Goal: Find specific page/section: Find specific page/section

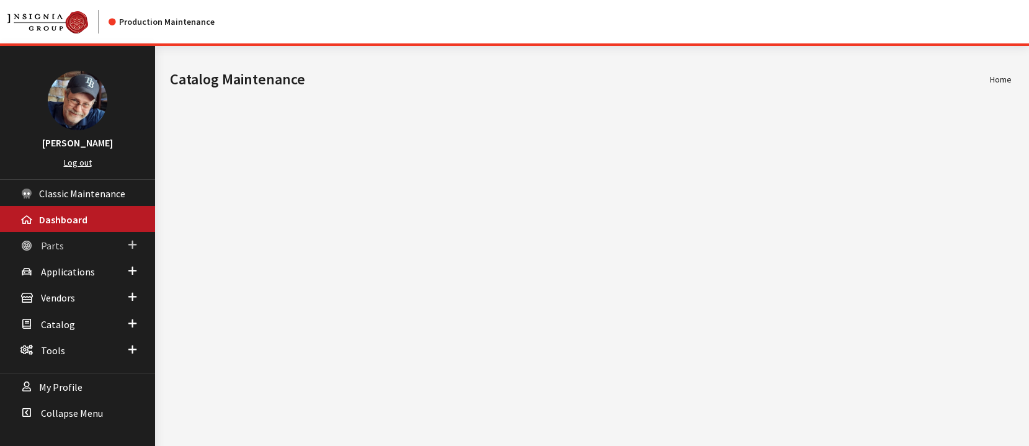
click at [50, 245] on span "Parts" at bounding box center [52, 245] width 23 height 12
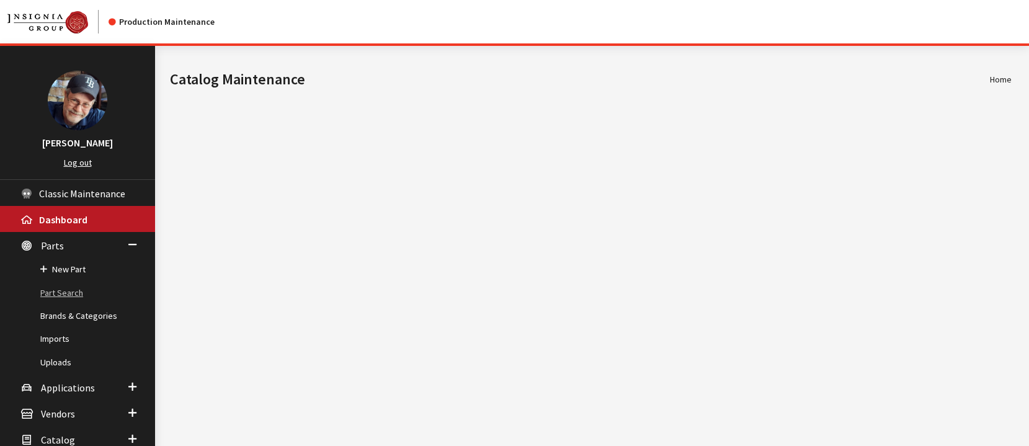
click at [68, 293] on link "Part Search" at bounding box center [77, 292] width 155 height 23
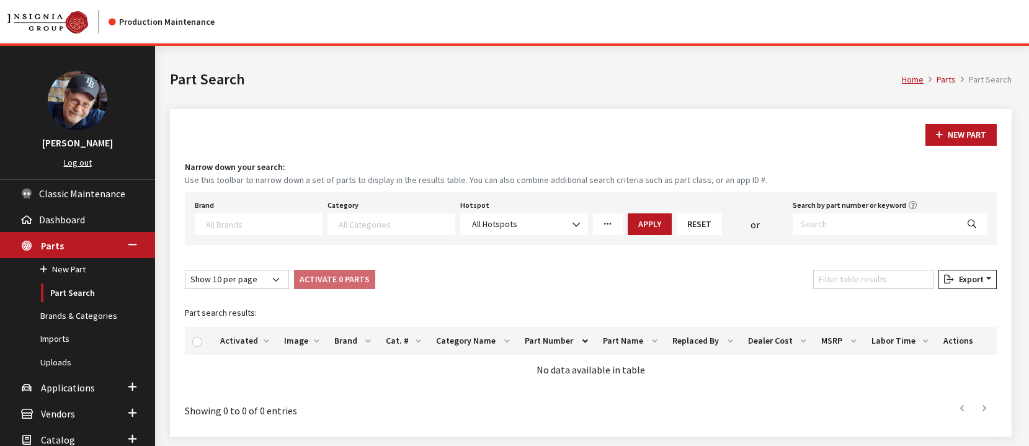
select select
click at [830, 225] on input "Search by part number or keyword" at bounding box center [874, 224] width 165 height 22
paste input "00007ADU00"
type input "00007ADU00"
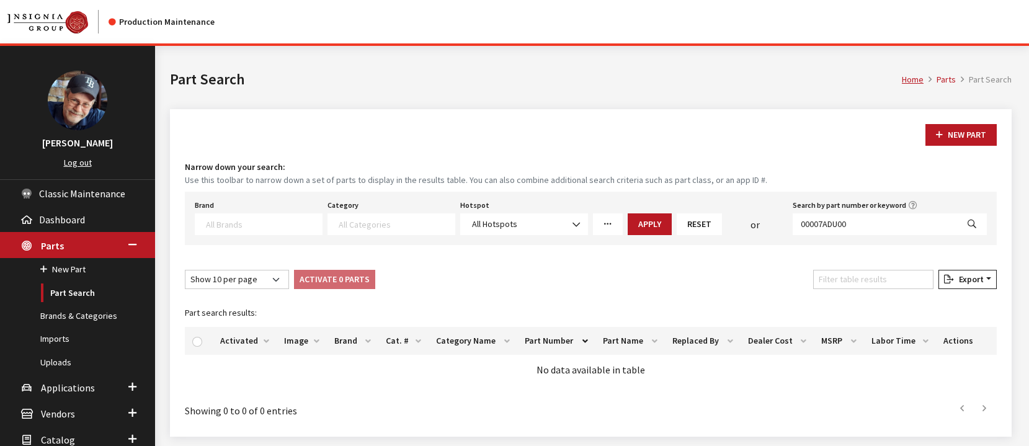
click at [967, 228] on icon "Search" at bounding box center [971, 224] width 9 height 9
select select
